Goal: Task Accomplishment & Management: Manage account settings

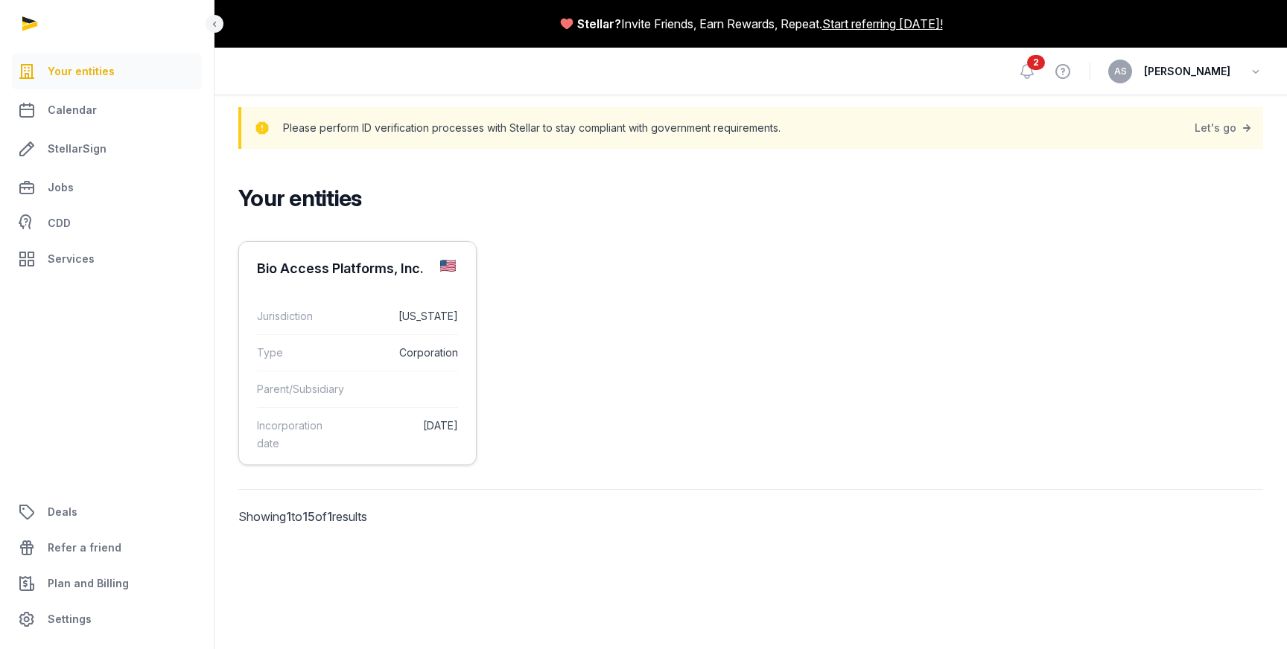
click at [349, 271] on div "Bio Access Platforms, Inc." at bounding box center [340, 269] width 167 height 18
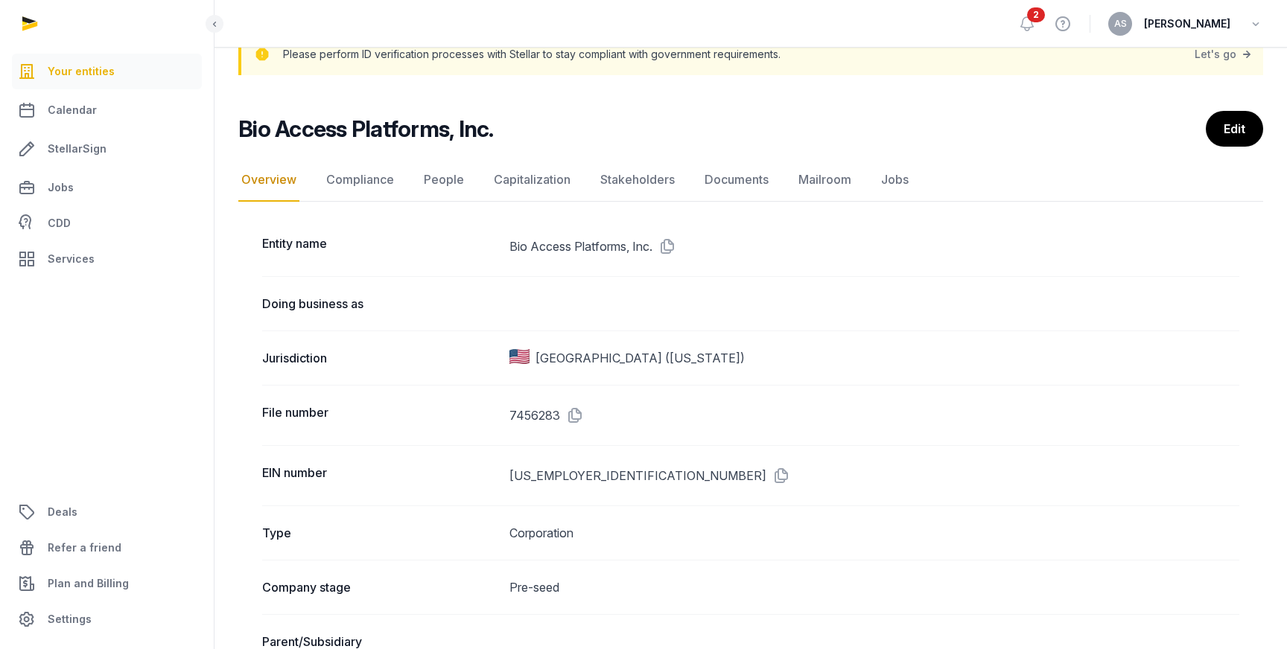
scroll to position [104, 0]
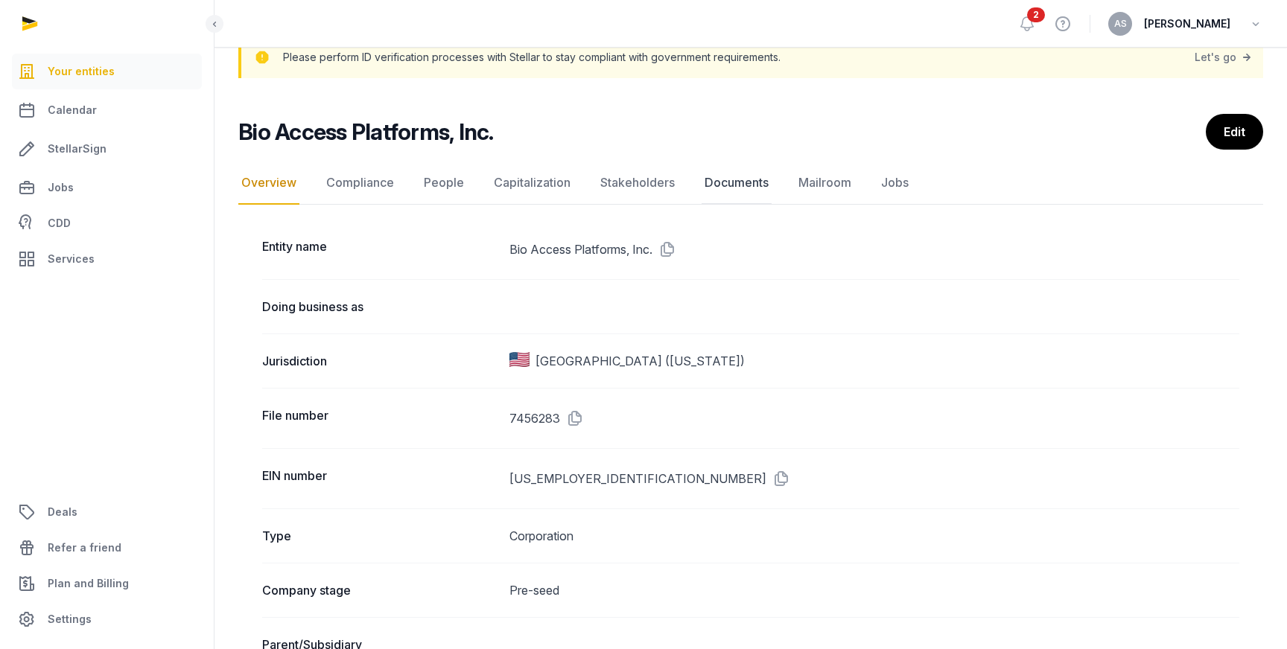
click at [731, 184] on link "Documents" at bounding box center [737, 183] width 70 height 43
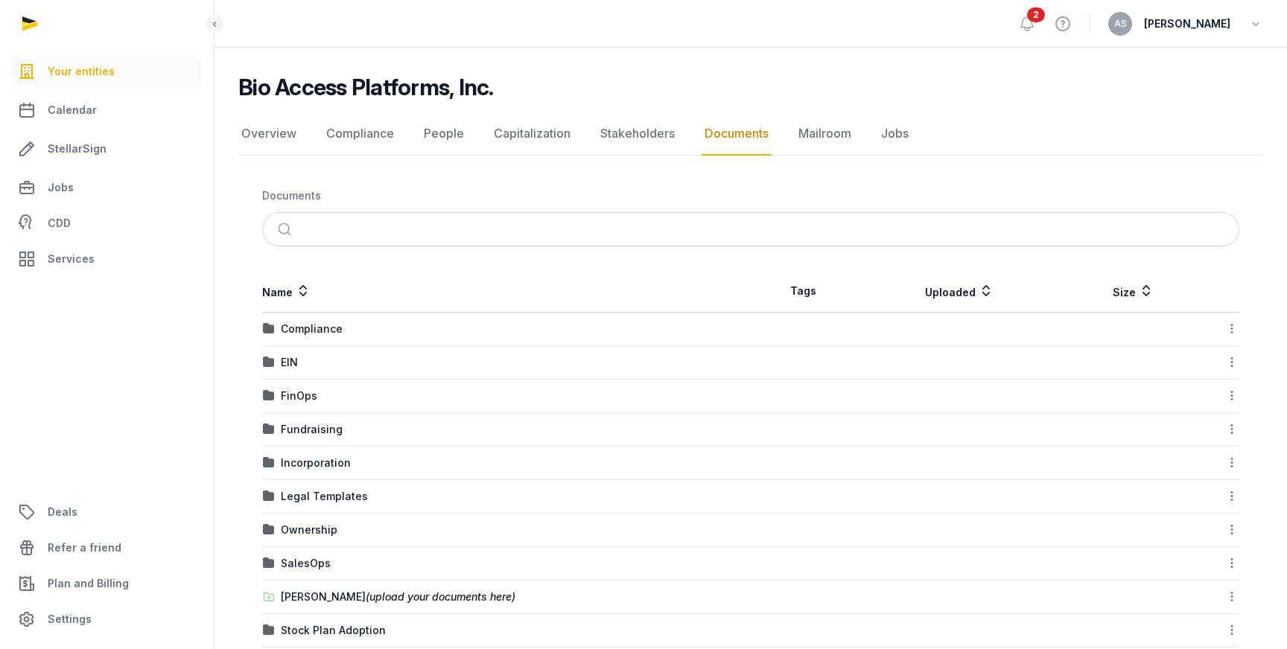
scroll to position [206, 0]
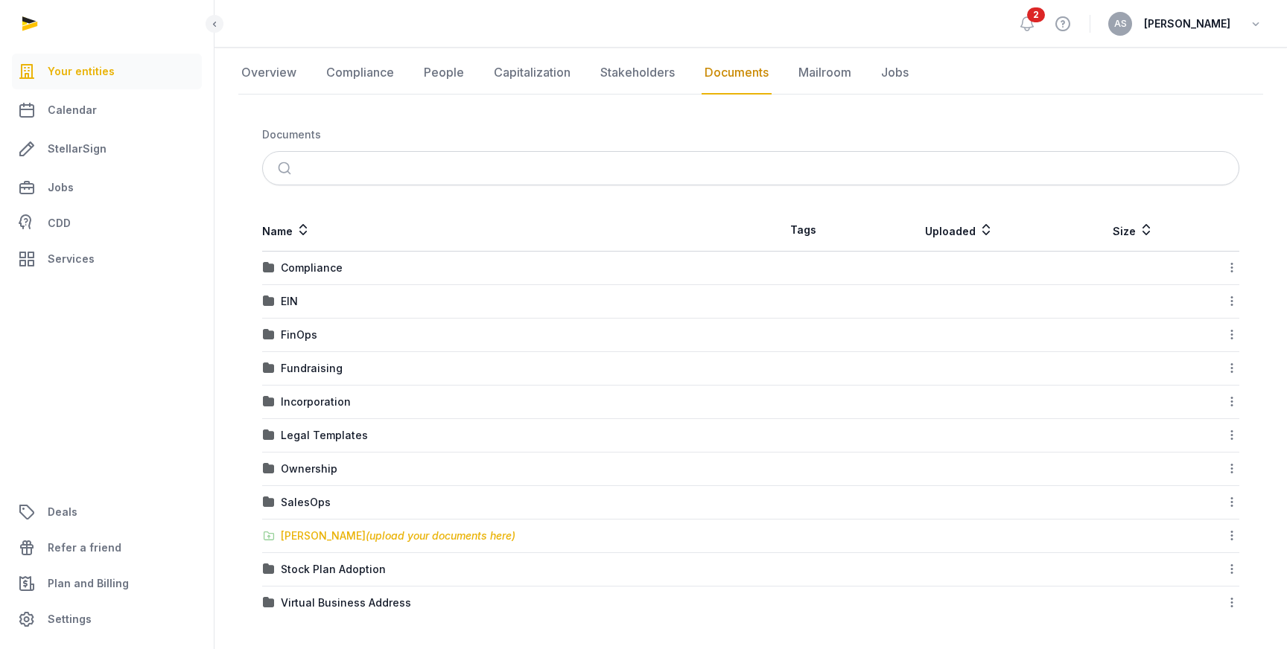
click at [307, 539] on div "[PERSON_NAME] (upload your documents here)" at bounding box center [398, 536] width 235 height 15
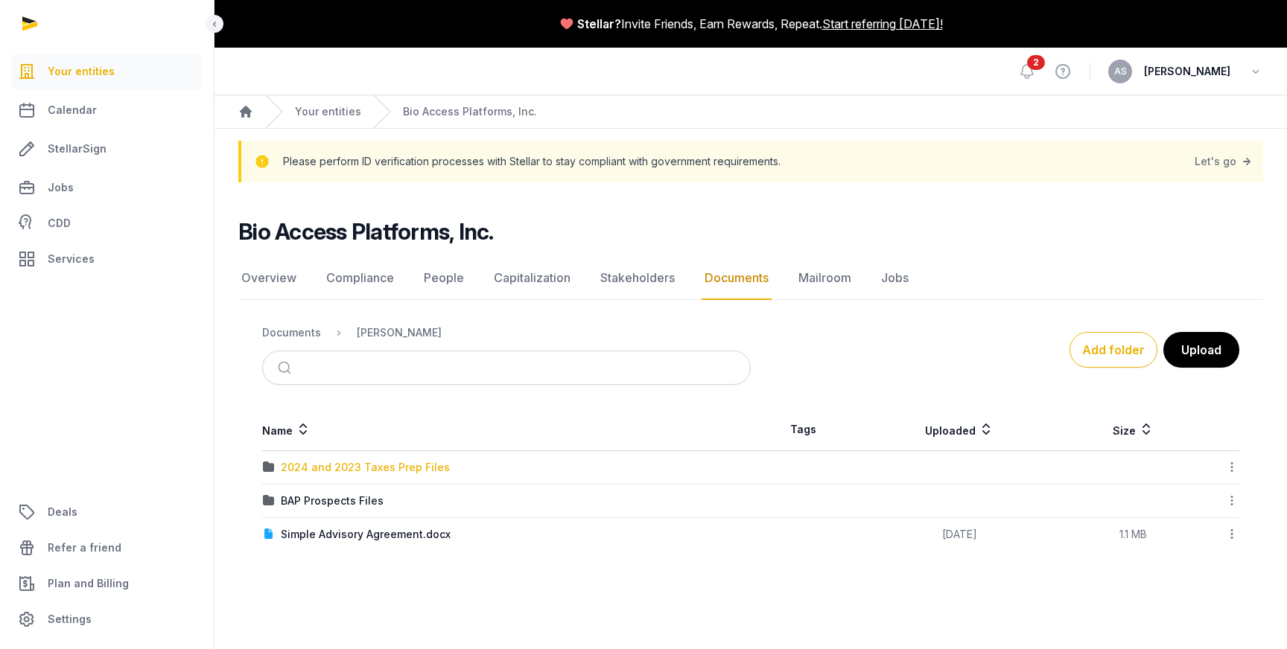
click at [357, 466] on div "2024 and 2023 Taxes Prep Files" at bounding box center [365, 467] width 169 height 15
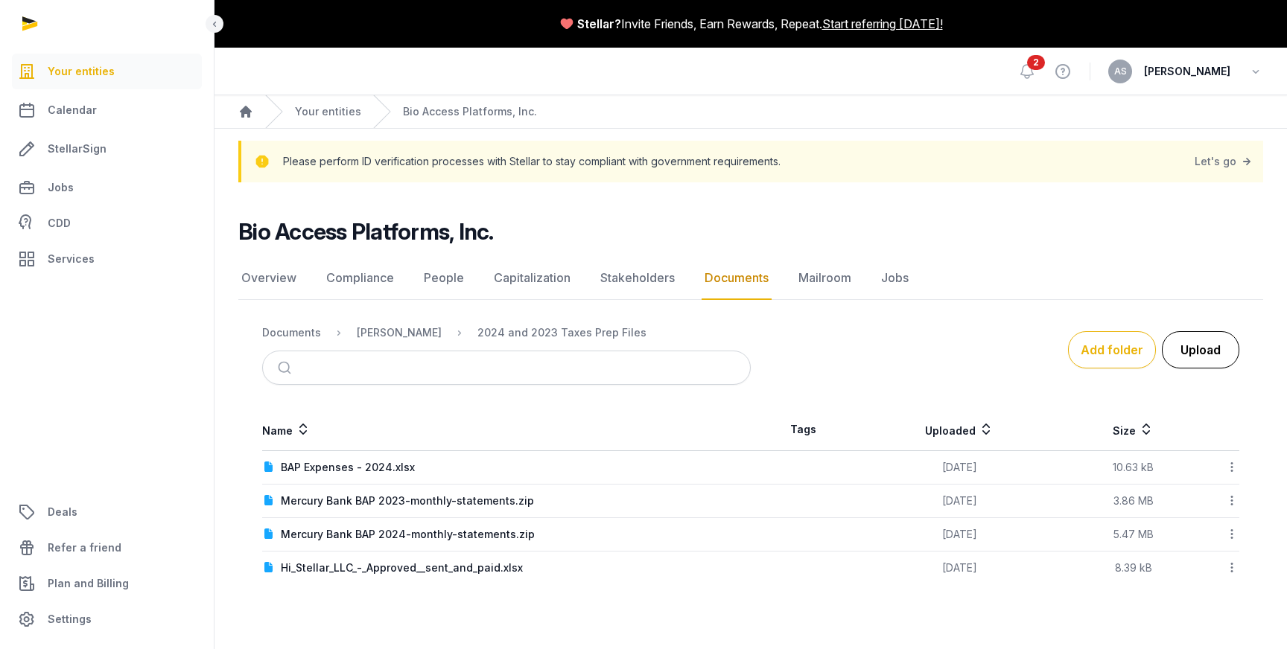
click at [1211, 353] on button "Upload" at bounding box center [1200, 349] width 77 height 37
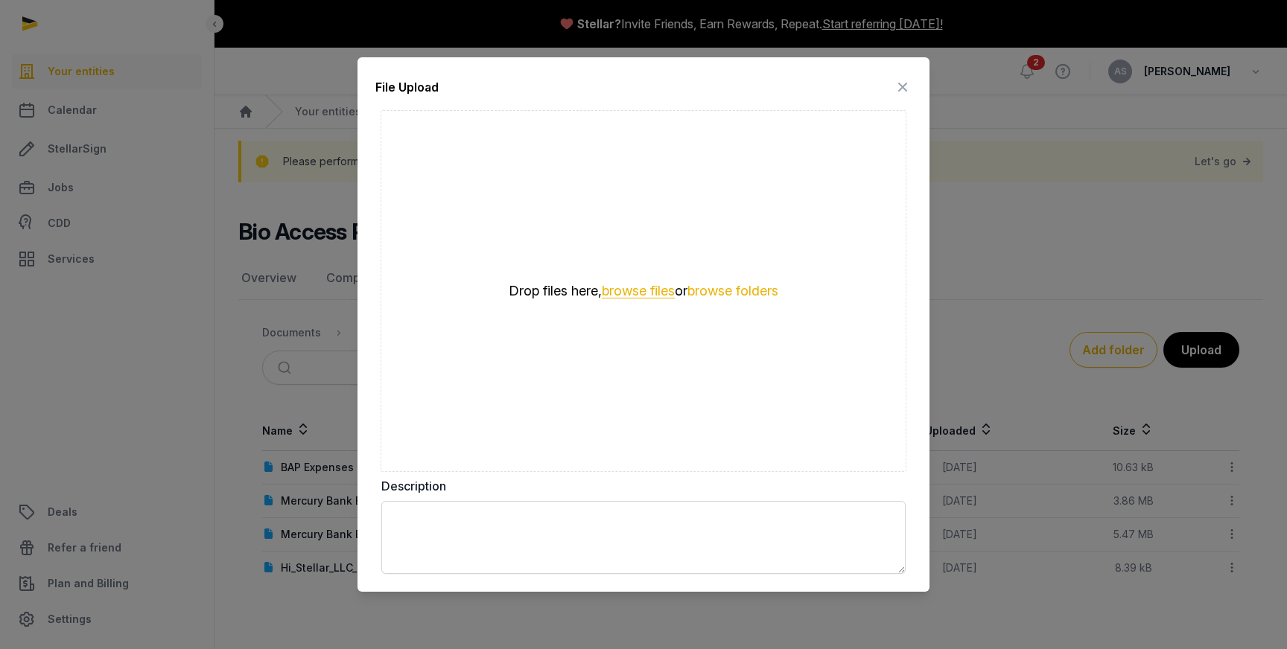
click at [646, 297] on button "browse files" at bounding box center [638, 291] width 73 height 14
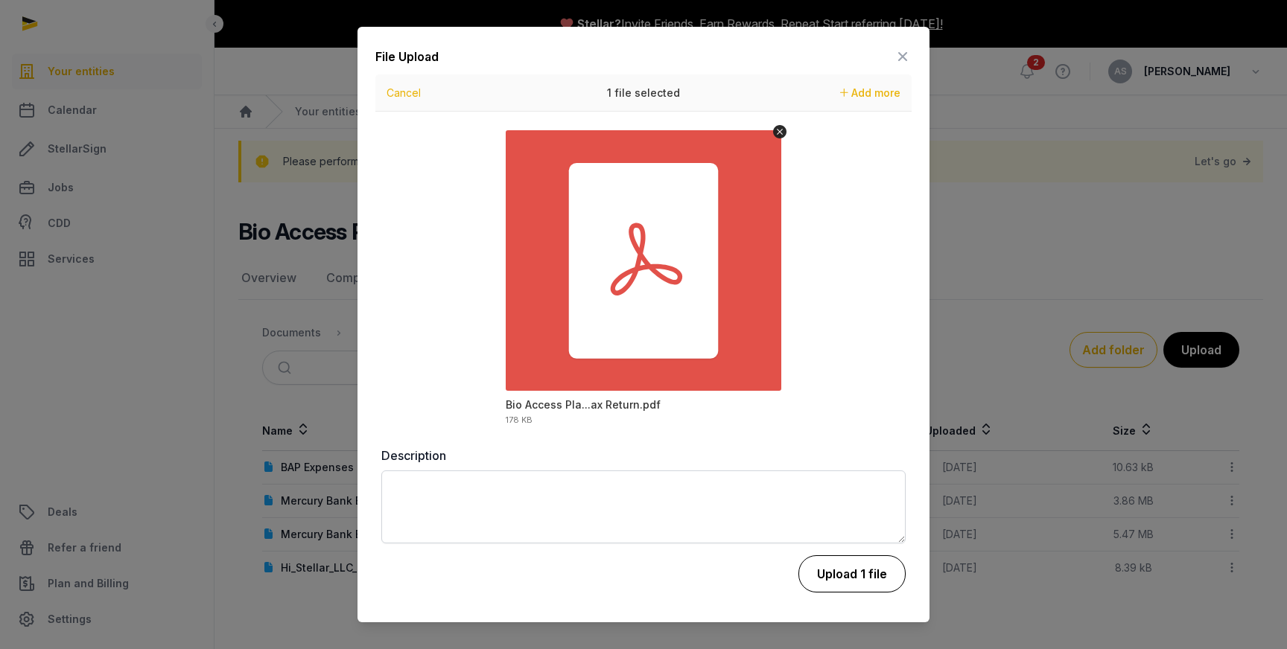
click at [839, 573] on button "Upload 1 file" at bounding box center [851, 574] width 107 height 37
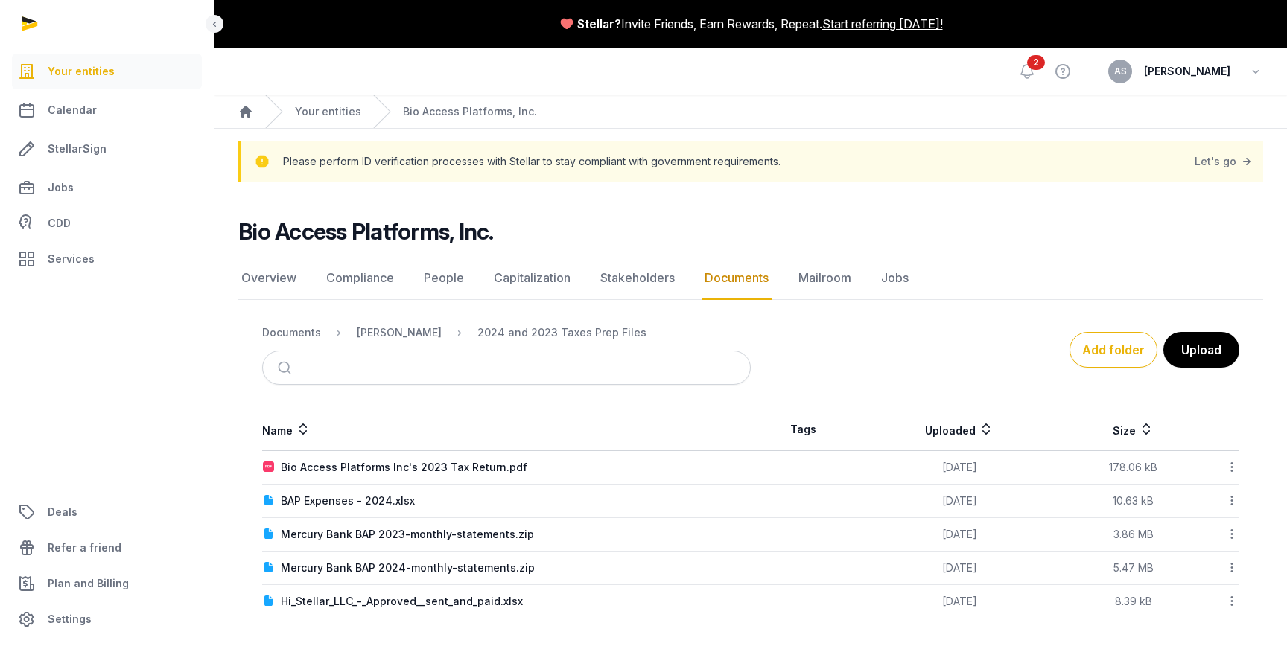
click at [1230, 500] on icon at bounding box center [1231, 501] width 13 height 16
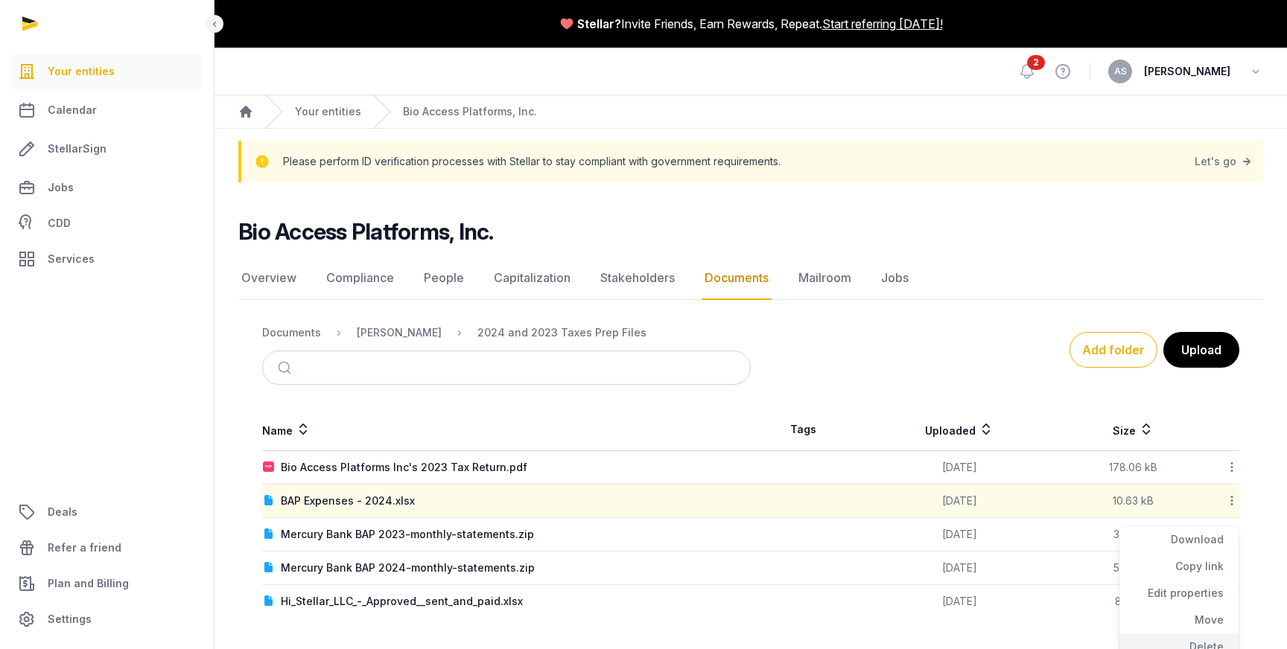
click at [1202, 641] on div "Delete" at bounding box center [1178, 647] width 119 height 27
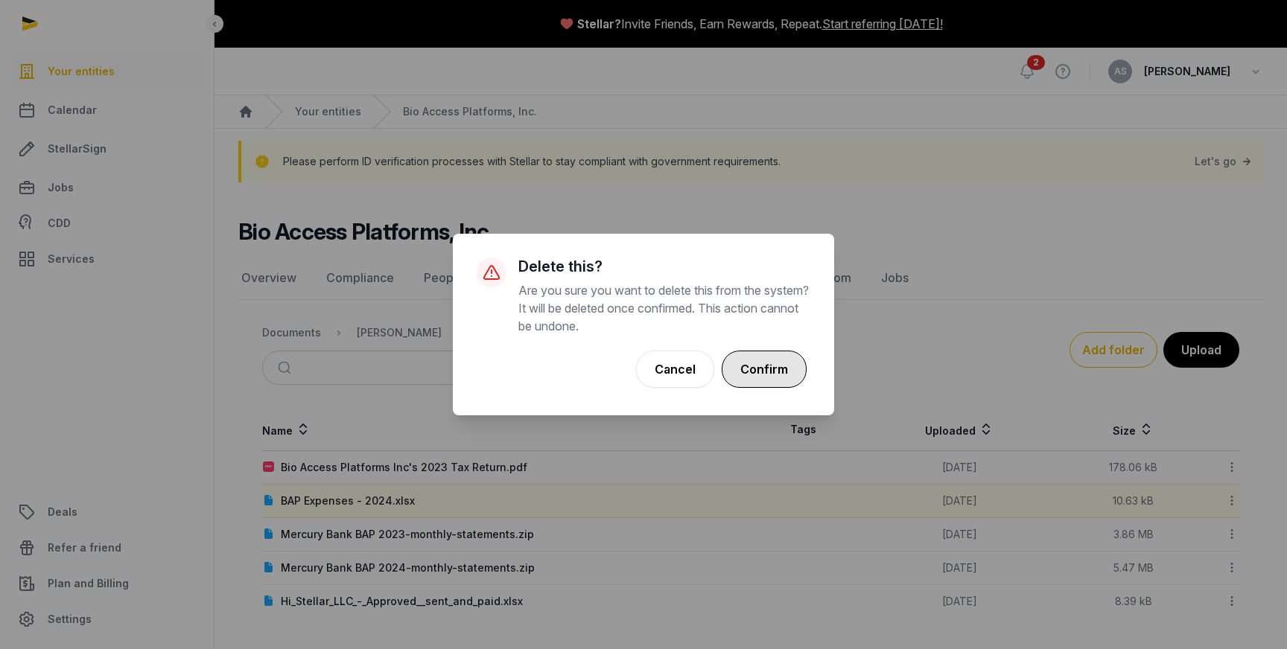
click at [756, 368] on button "Confirm" at bounding box center [764, 369] width 85 height 37
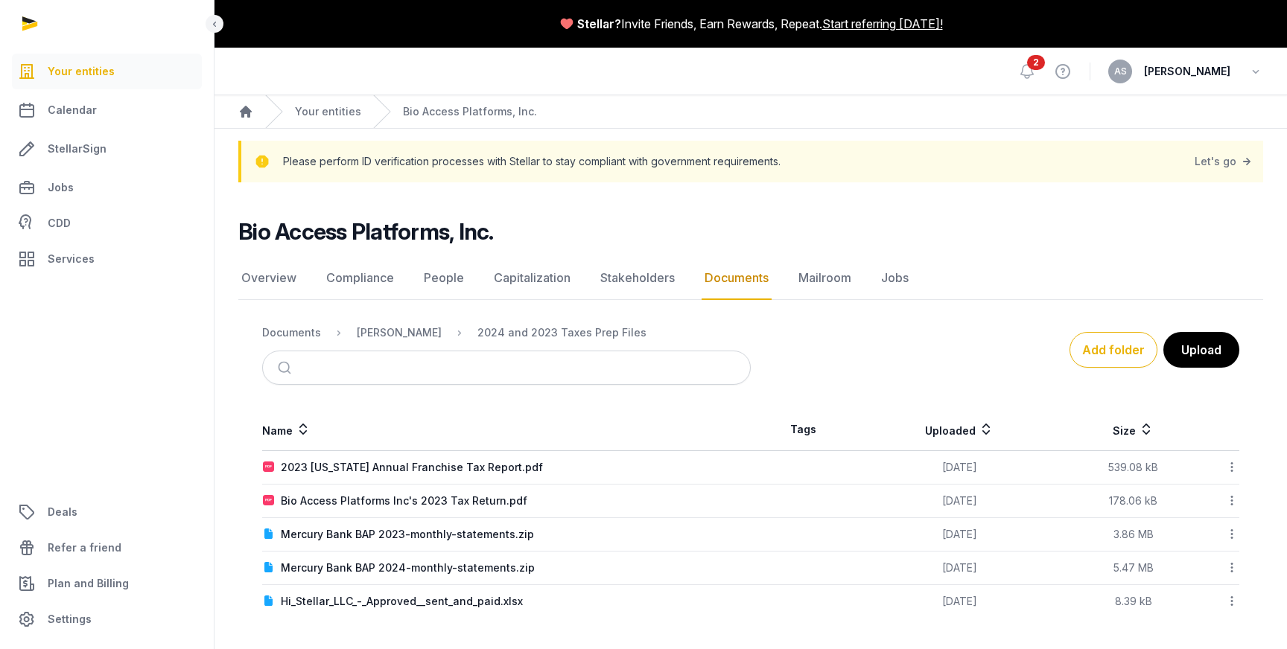
click at [1201, 352] on button "Upload" at bounding box center [1201, 350] width 76 height 36
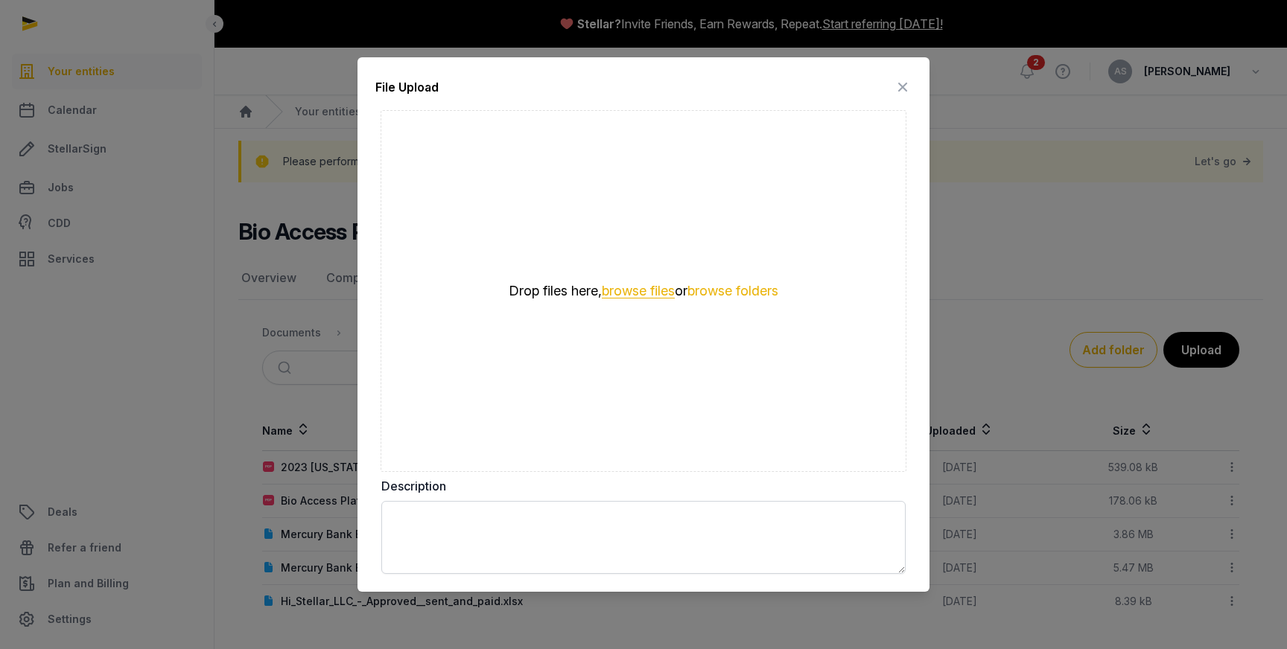
click at [626, 294] on button "browse files" at bounding box center [638, 291] width 73 height 14
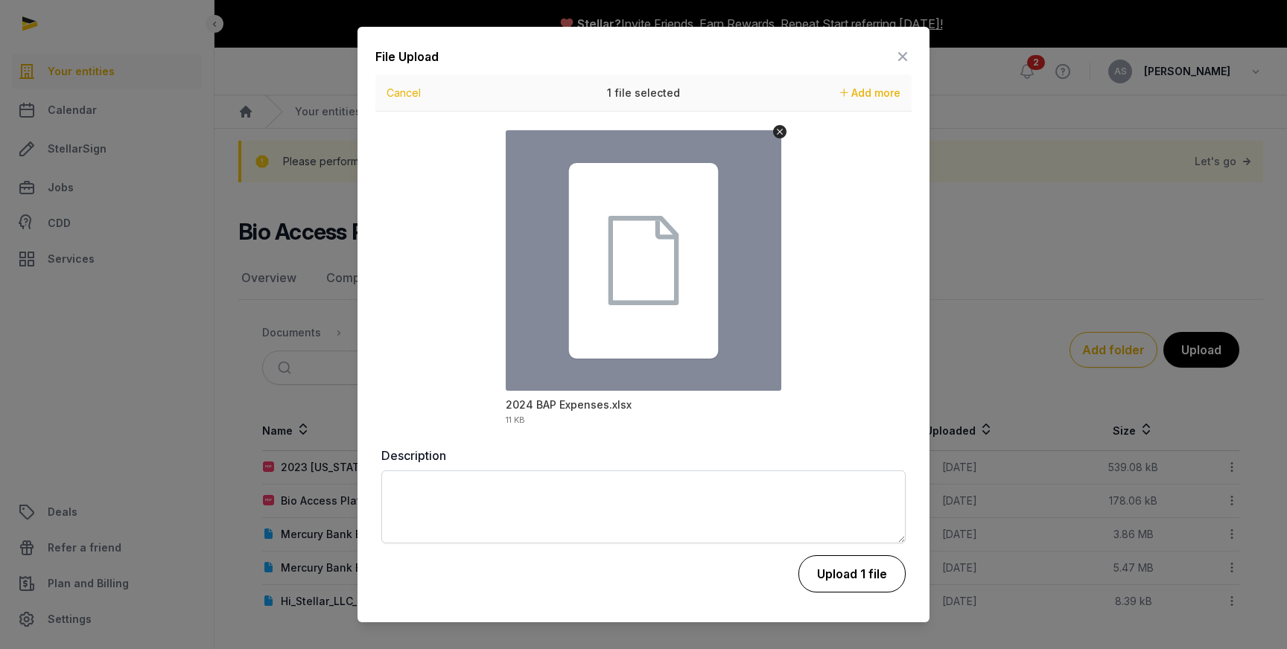
click at [844, 577] on button "Upload 1 file" at bounding box center [851, 574] width 107 height 37
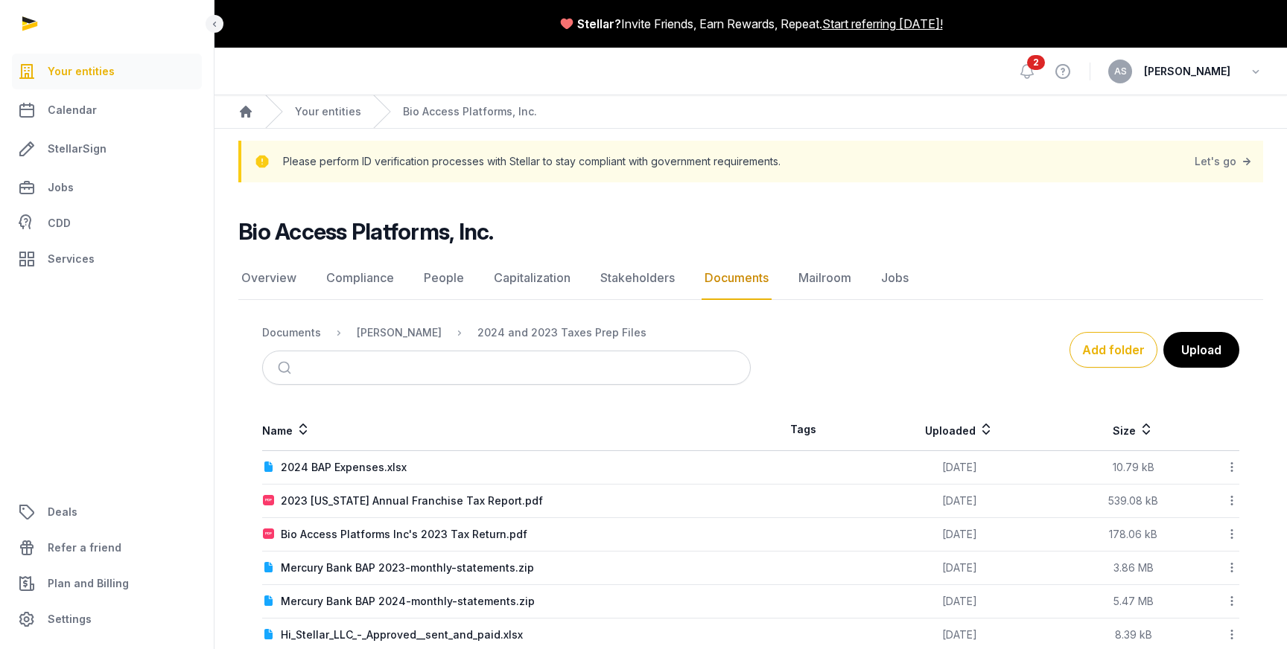
scroll to position [32, 0]
